Goal: Information Seeking & Learning: Learn about a topic

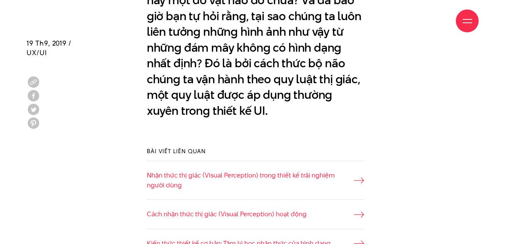
scroll to position [562, 0]
click at [87, 56] on div "Đã bao giờ bạn nhìn lên những đám mây trên bầu trời và tự vẽ lên cho mình những…" at bounding box center [256, 32] width 458 height 208
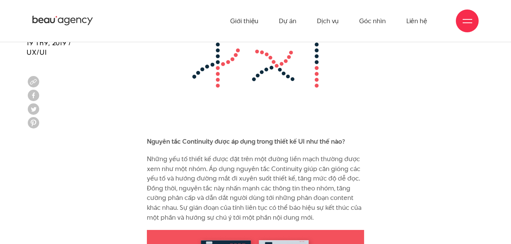
scroll to position [4633, 0]
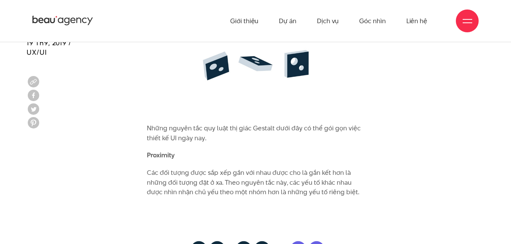
scroll to position [2166, 0]
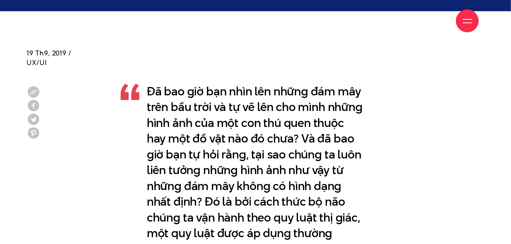
scroll to position [434, 0]
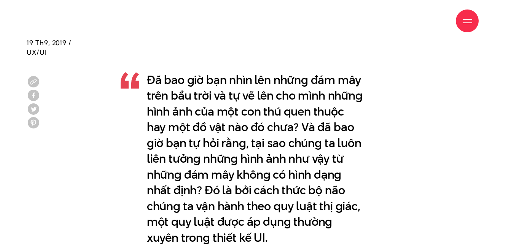
click at [214, 84] on p "Đã bao giờ bạn nhìn lên những đám mây trên bầu trời và tự vẽ lên cho mình những…" at bounding box center [256, 159] width 218 height 174
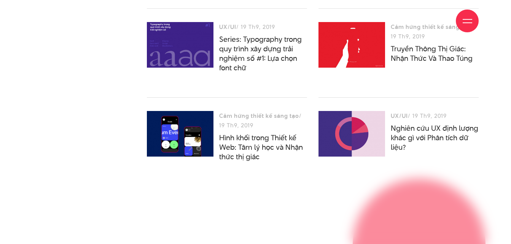
scroll to position [6044, 0]
